Goal: Information Seeking & Learning: Learn about a topic

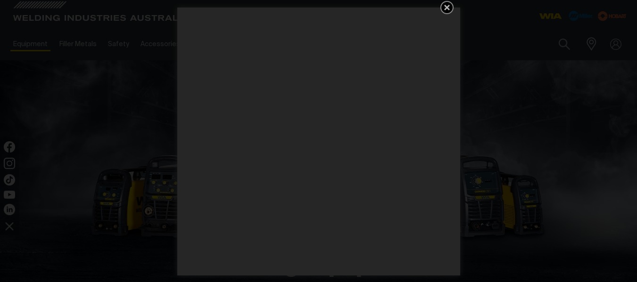
click at [445, 8] on icon "Get 5 WIA Welding Guides Free!" at bounding box center [447, 8] width 6 height 6
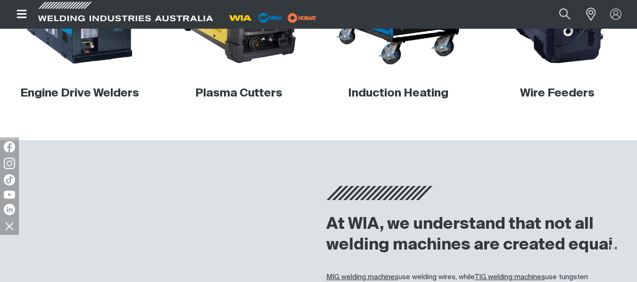
scroll to position [707, 0]
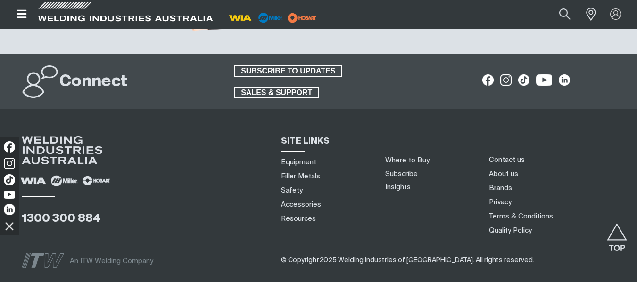
click at [17, 15] on icon "Open top menu" at bounding box center [21, 14] width 10 height 8
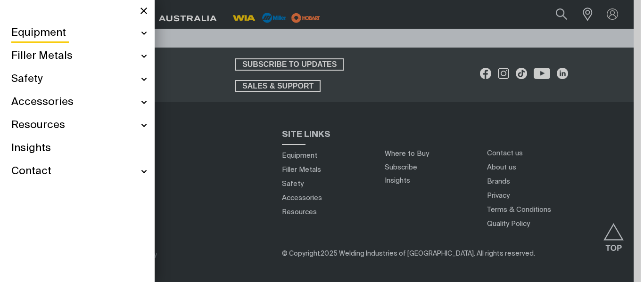
scroll to position [993, 0]
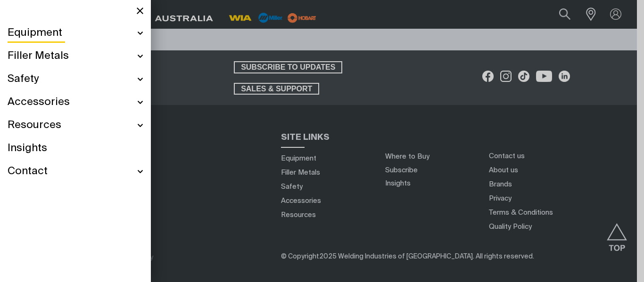
click at [53, 81] on div "Safety" at bounding box center [76, 79] width 136 height 23
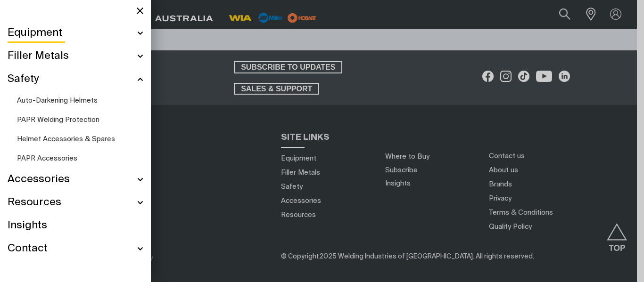
scroll to position [993, 0]
click at [82, 100] on span "Auto-Darkening Helmets" at bounding box center [57, 100] width 81 height 7
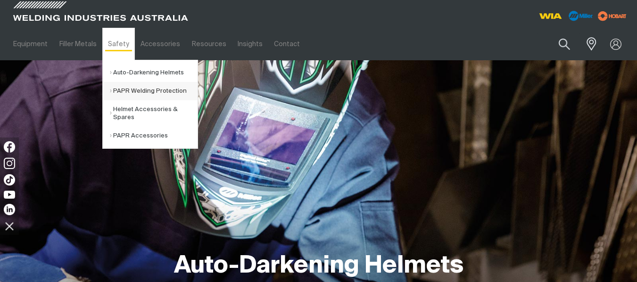
click at [131, 92] on link "PAPR Welding Protection" at bounding box center [154, 91] width 88 height 18
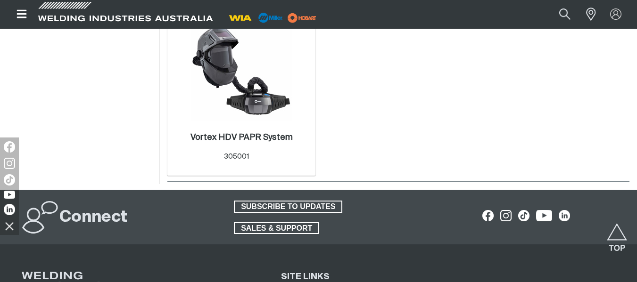
scroll to position [518, 0]
click at [248, 112] on img at bounding box center [241, 70] width 101 height 101
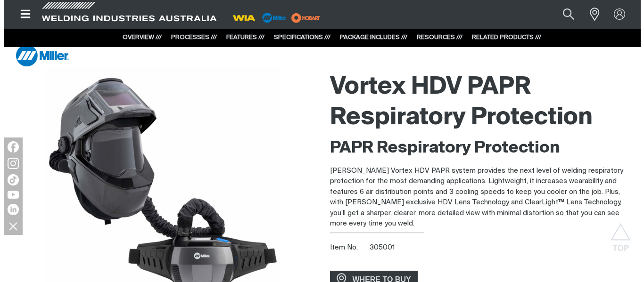
scroll to position [15, 0]
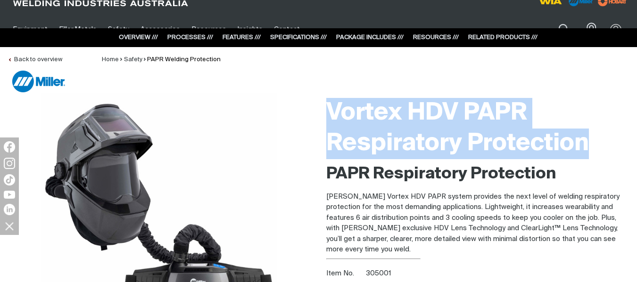
drag, startPoint x: 328, startPoint y: 110, endPoint x: 597, endPoint y: 134, distance: 270.1
click at [597, 134] on h1 "Vortex HDV PAPR Respiratory Protection" at bounding box center [477, 128] width 303 height 61
copy h1 "Vortex HDV PAPR Respiratory Protection"
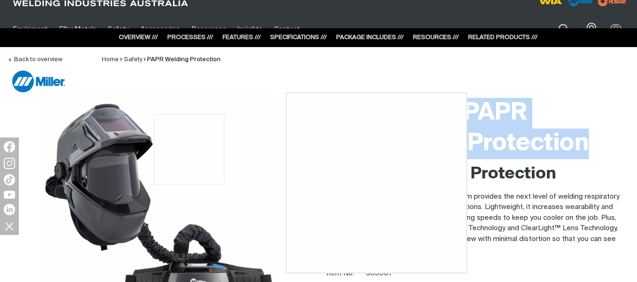
click at [189, 149] on img at bounding box center [159, 211] width 236 height 236
